Goal: Task Accomplishment & Management: Complete application form

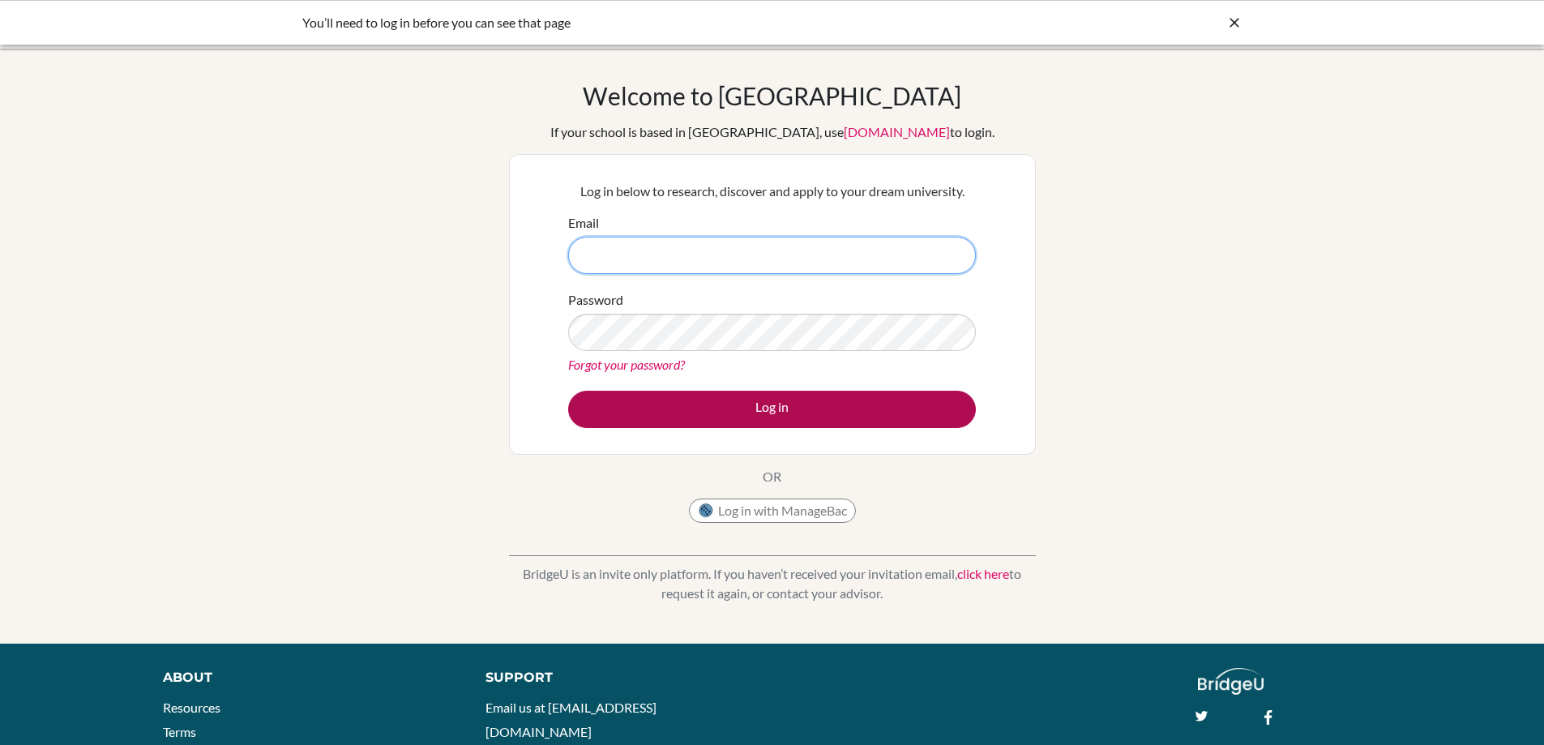
type input "[PERSON_NAME][EMAIL_ADDRESS][PERSON_NAME][DOMAIN_NAME]"
click at [794, 409] on button "Log in" at bounding box center [772, 409] width 408 height 37
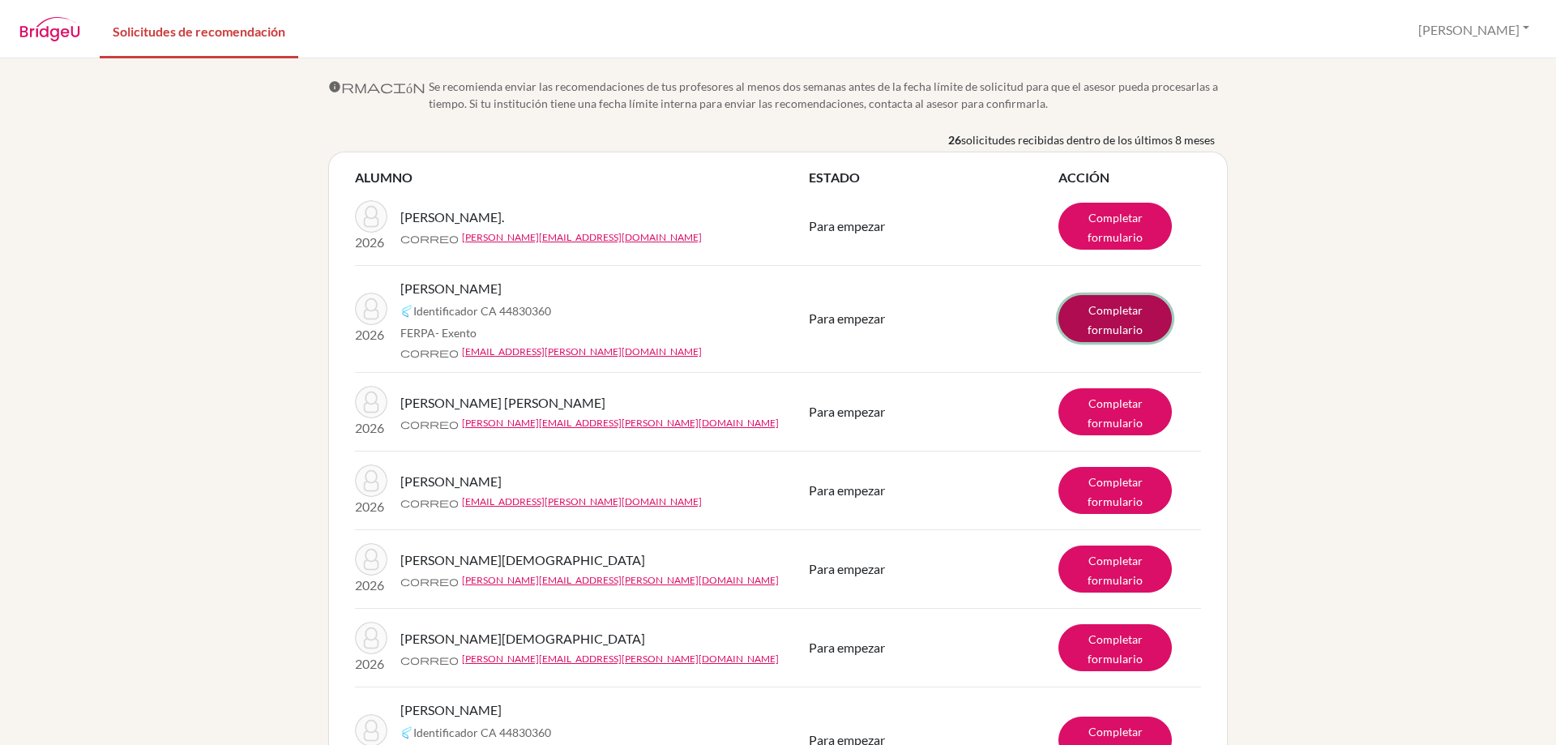
click at [1114, 312] on font "Completar formulario" at bounding box center [1115, 319] width 55 height 33
click at [1127, 320] on link "Completar formulario" at bounding box center [1115, 318] width 113 height 47
